Goal: Obtain resource: Obtain resource

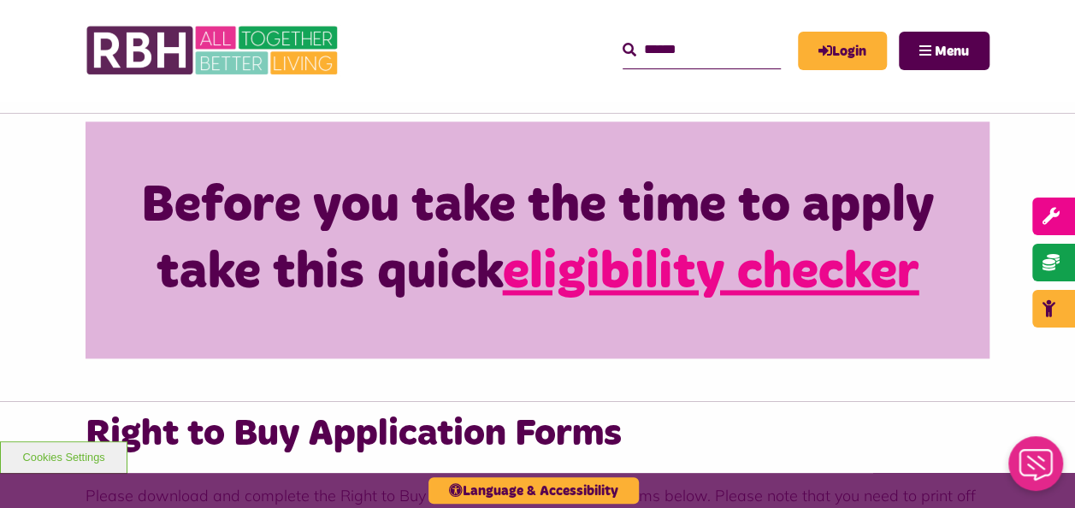
scroll to position [1077, 0]
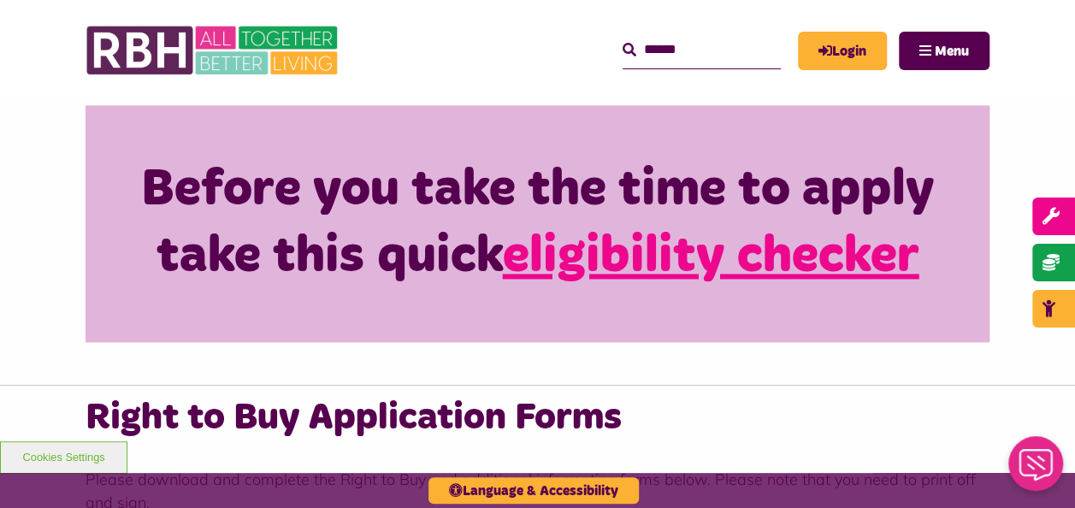
scroll to position [1083, 0]
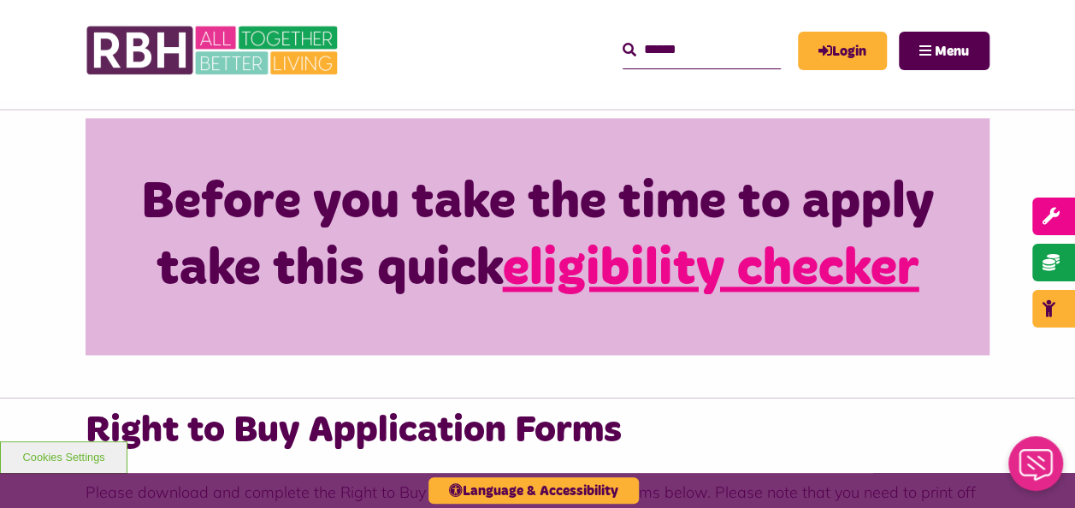
click at [755, 246] on link "eligibility checker" at bounding box center [711, 269] width 416 height 51
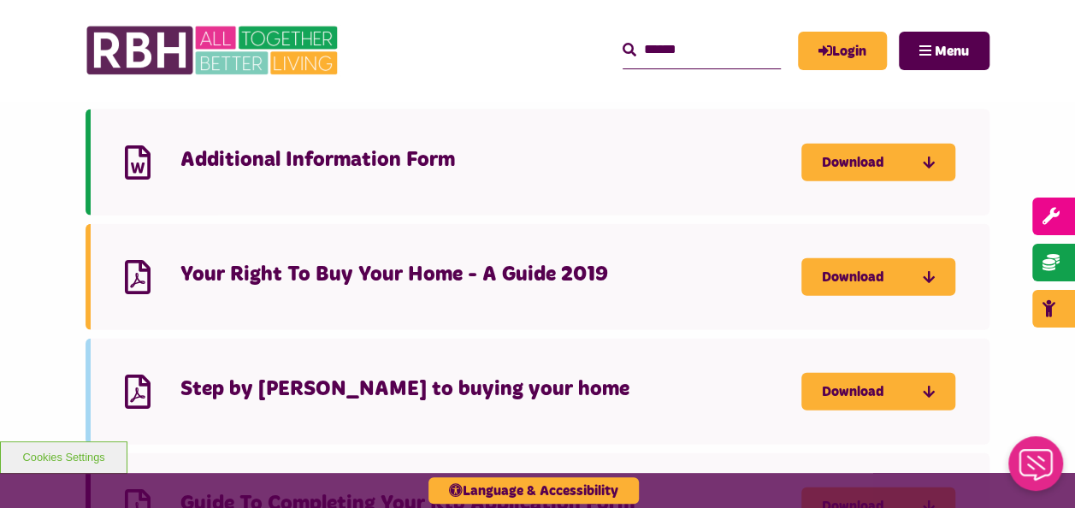
scroll to position [1873, 0]
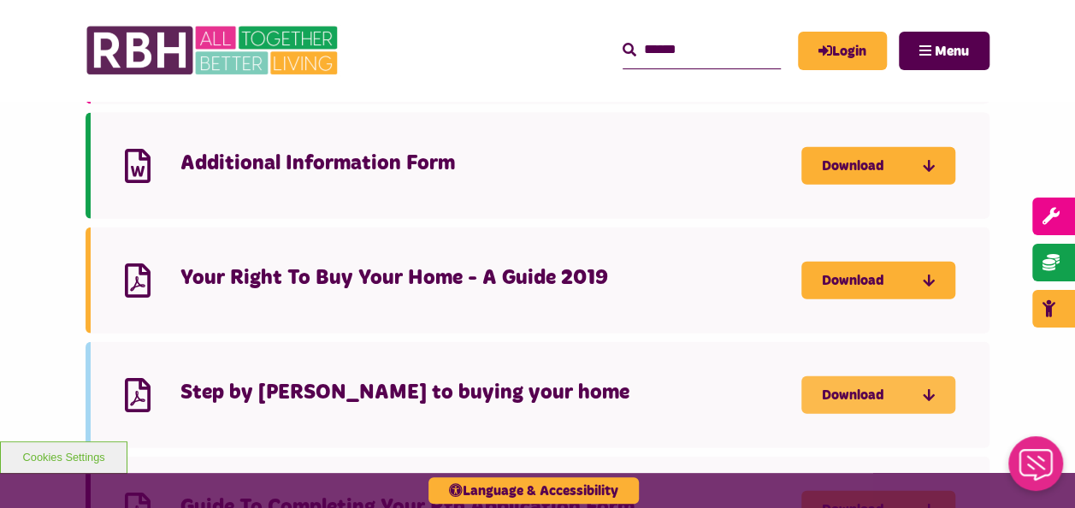
click at [849, 376] on link "Download" at bounding box center [878, 395] width 154 height 38
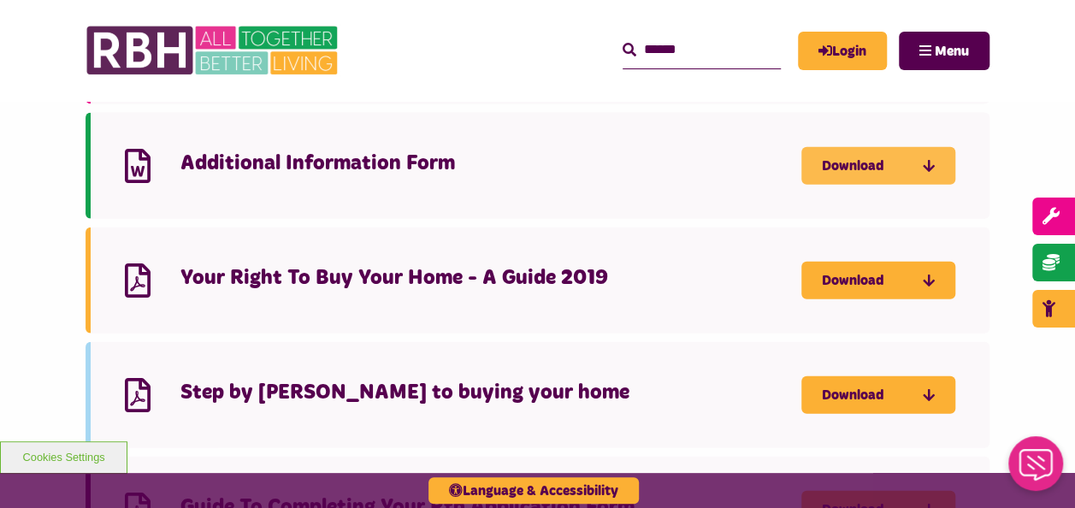
click at [881, 147] on link "Download" at bounding box center [878, 166] width 154 height 38
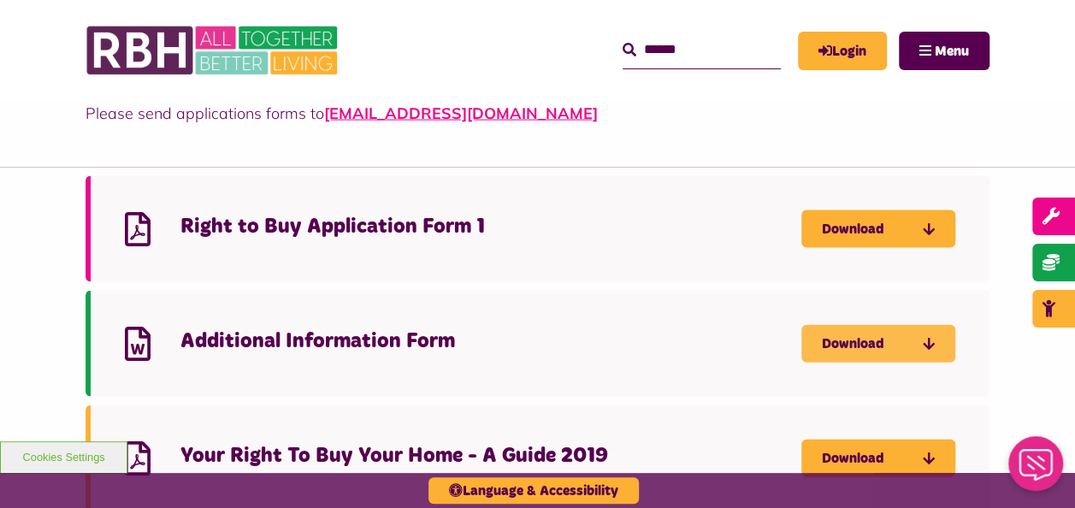
scroll to position [1613, 0]
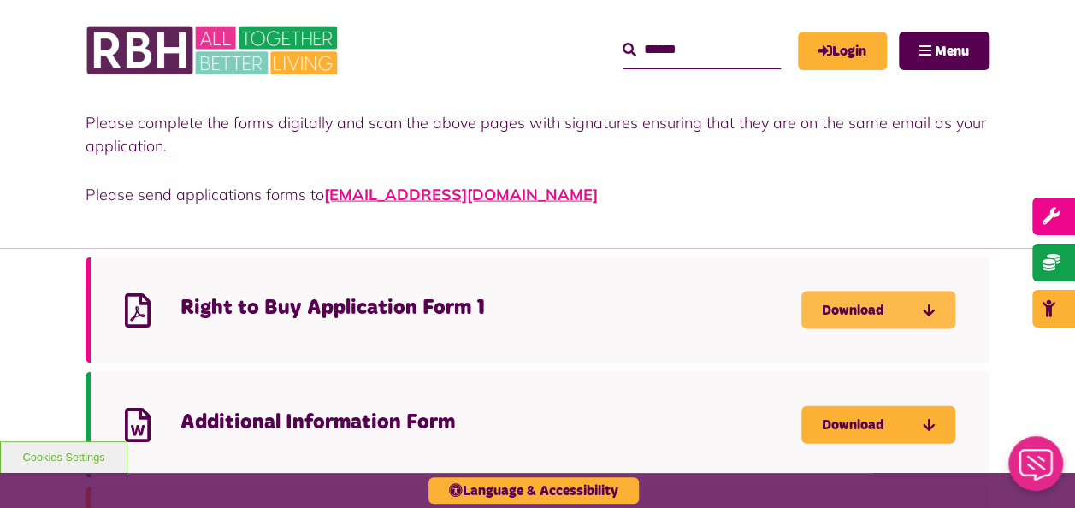
click at [889, 292] on link "Download" at bounding box center [878, 311] width 154 height 38
click at [909, 292] on link "Download" at bounding box center [878, 311] width 154 height 38
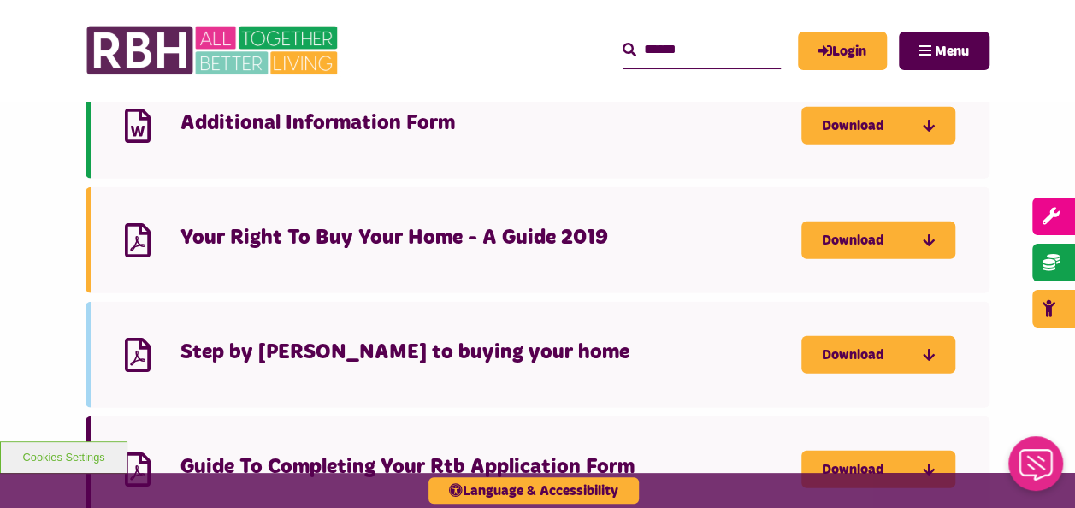
scroll to position [1917, 0]
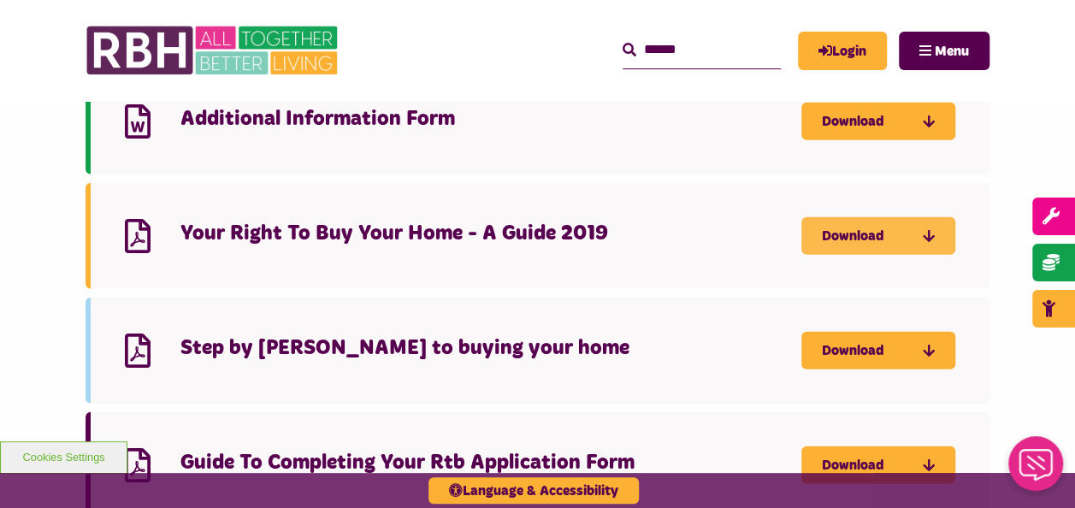
click at [0, 0] on icon "Download Your Right To Buy Your Home - A Guide 2019 - open in a new tab" at bounding box center [0, 0] width 0 height 0
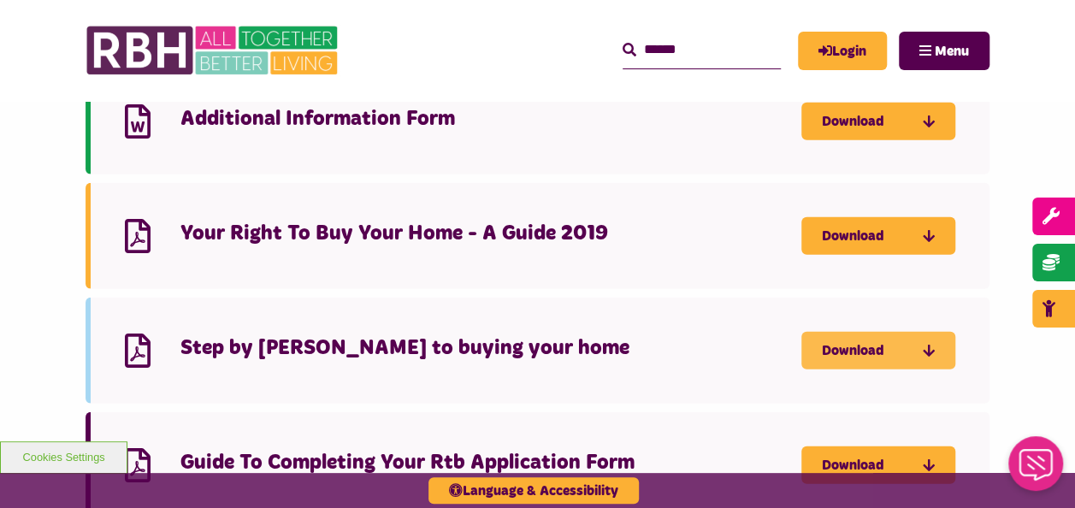
click at [910, 332] on link "Download" at bounding box center [878, 351] width 154 height 38
click at [801, 332] on link "Download" at bounding box center [878, 351] width 154 height 38
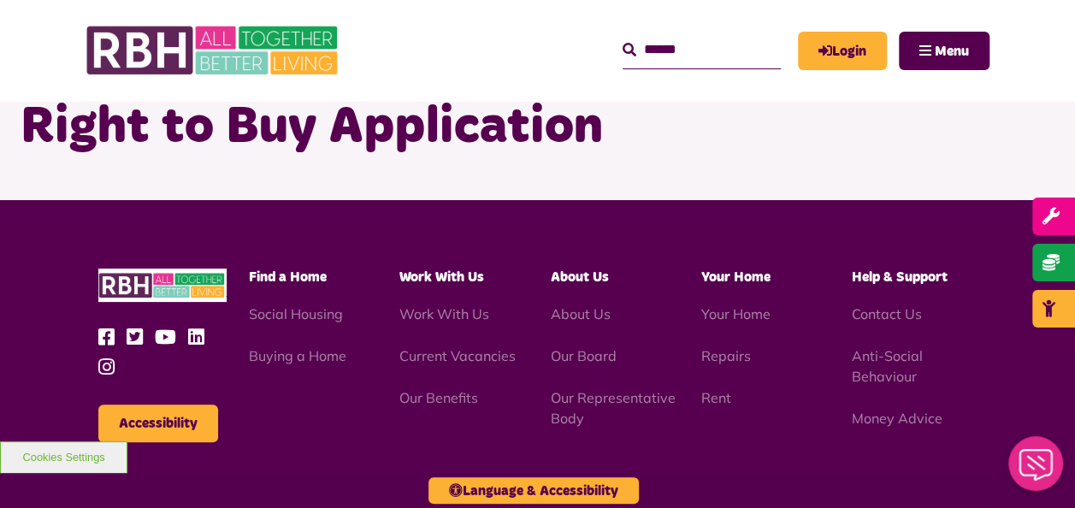
scroll to position [86, 0]
click at [325, 355] on link "Buying a Home" at bounding box center [297, 355] width 97 height 17
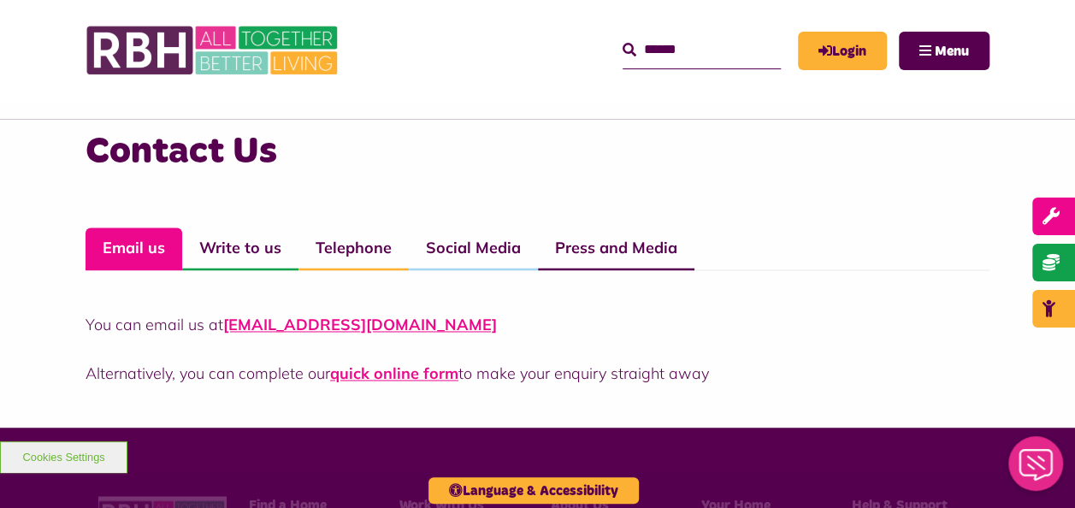
scroll to position [1177, 0]
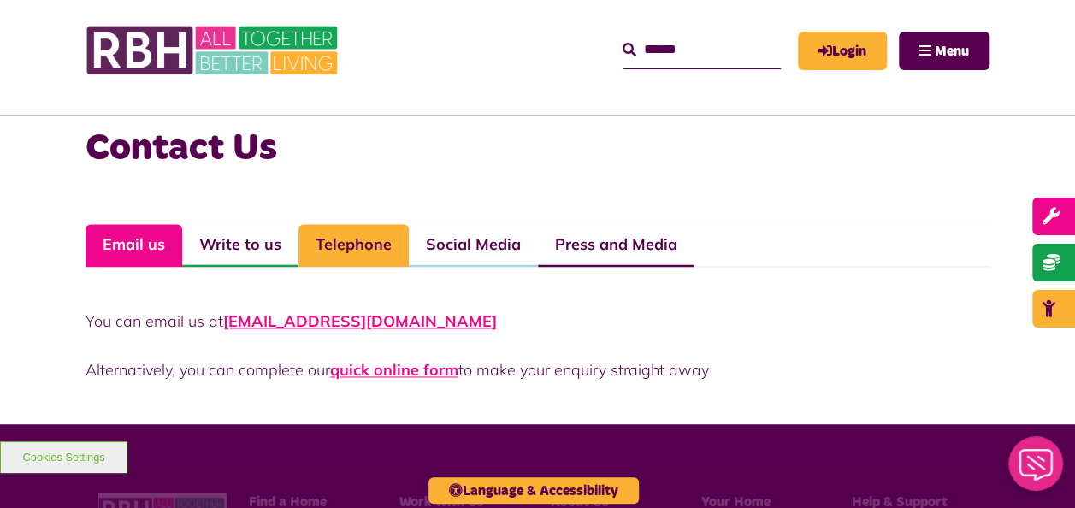
click at [363, 247] on link "Telephone" at bounding box center [353, 245] width 110 height 43
